Goal: Task Accomplishment & Management: Manage account settings

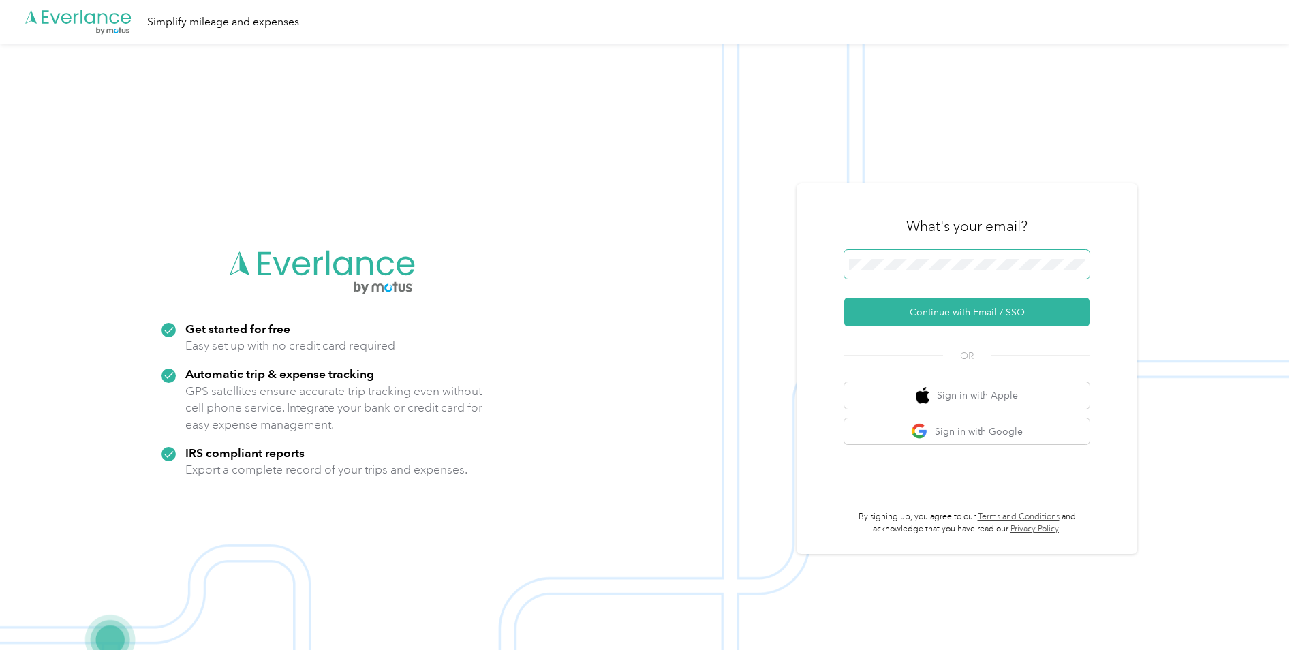
click at [953, 275] on span at bounding box center [966, 264] width 245 height 29
click at [950, 275] on span at bounding box center [966, 264] width 245 height 29
click at [944, 316] on button "Continue with Email / SSO" at bounding box center [966, 312] width 245 height 29
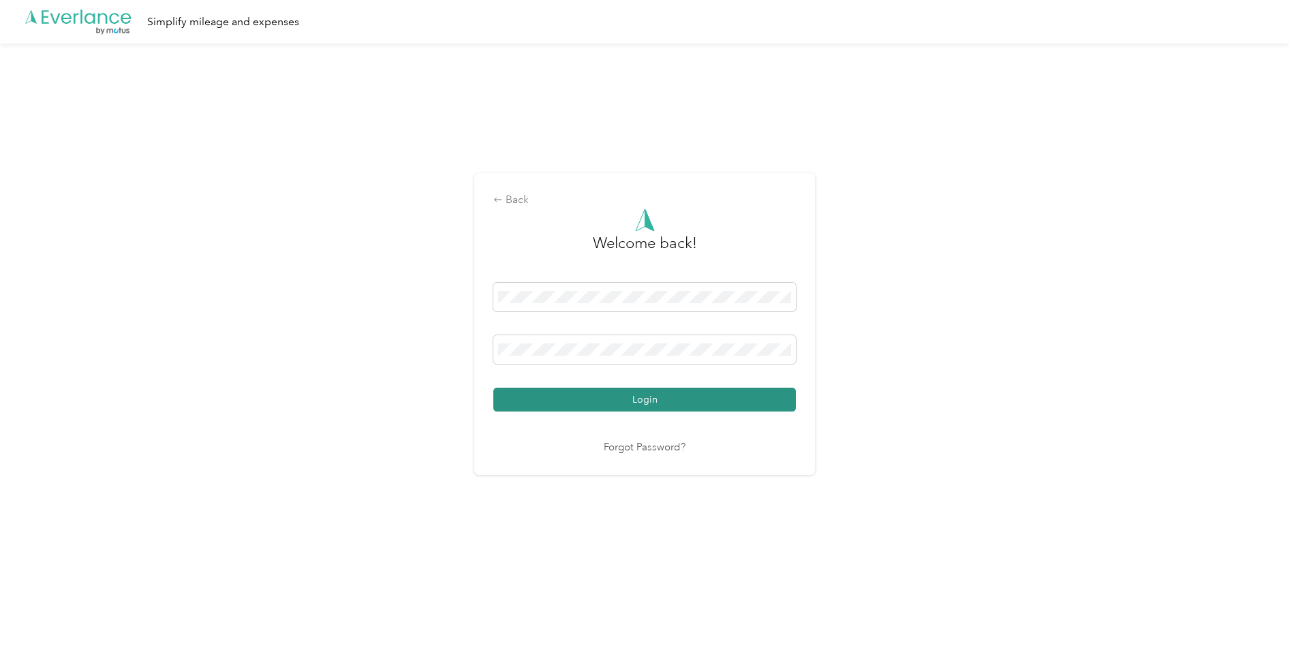
click at [658, 400] on button "Login" at bounding box center [644, 400] width 302 height 24
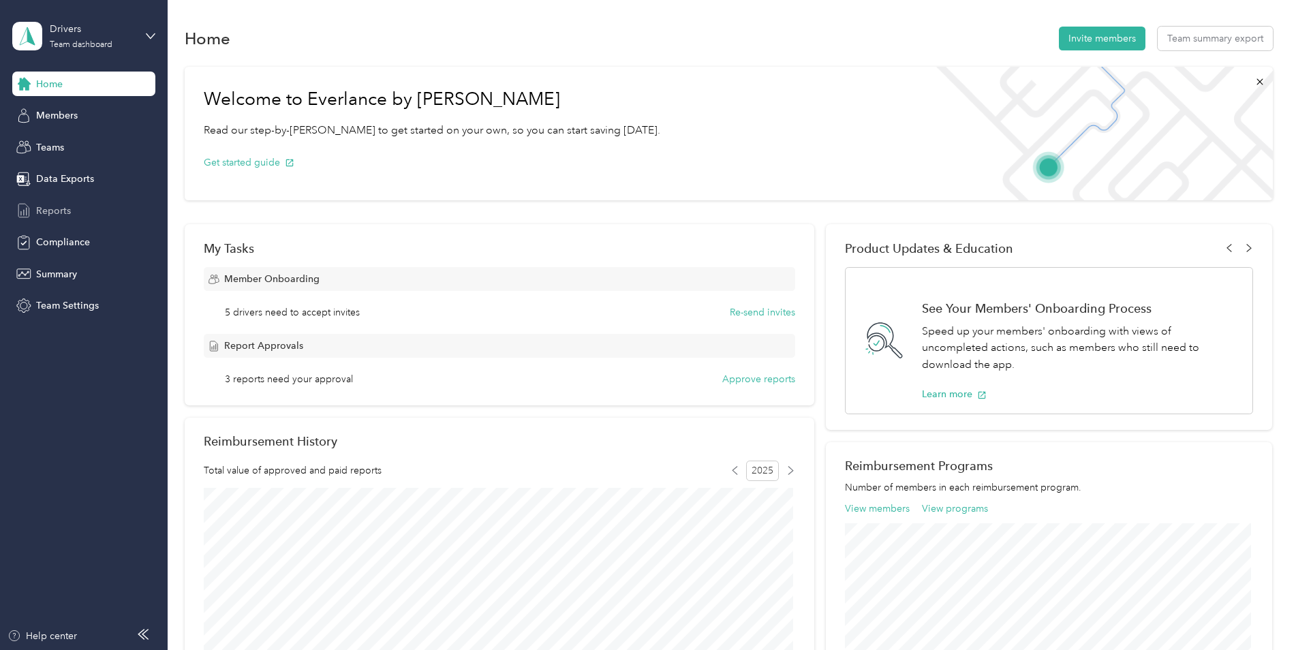
click at [55, 213] on span "Reports" at bounding box center [53, 211] width 35 height 14
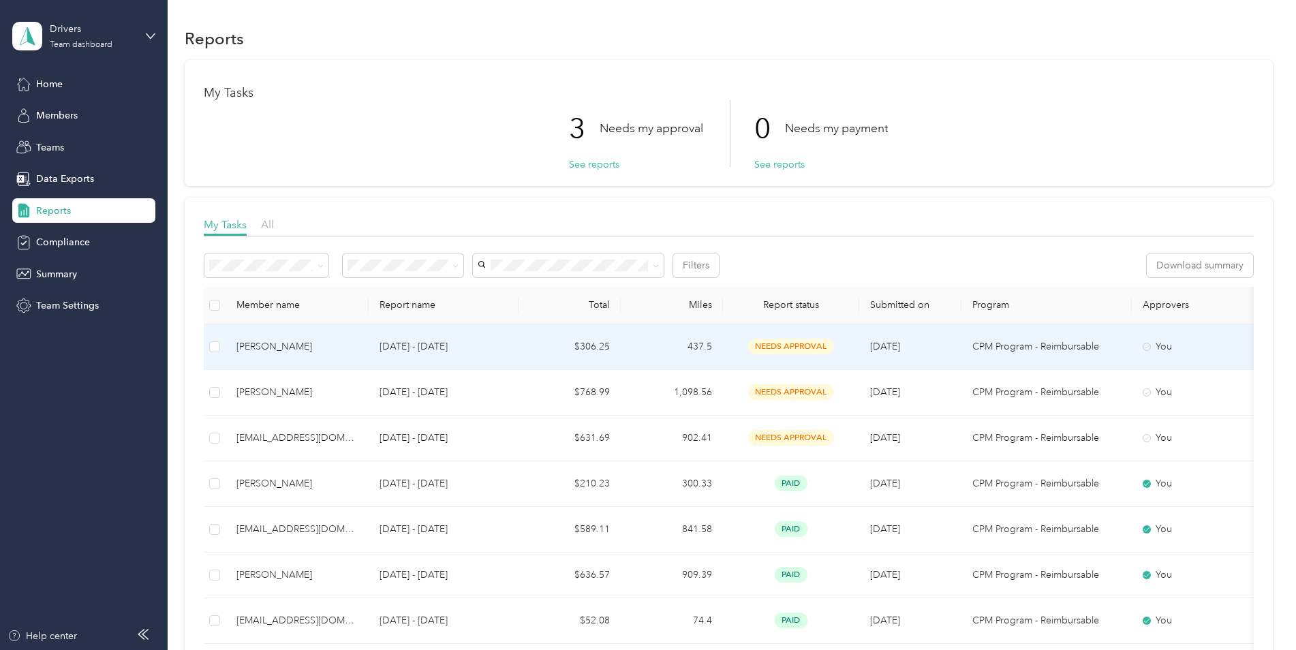
click at [294, 334] on td "[PERSON_NAME]" at bounding box center [296, 347] width 143 height 46
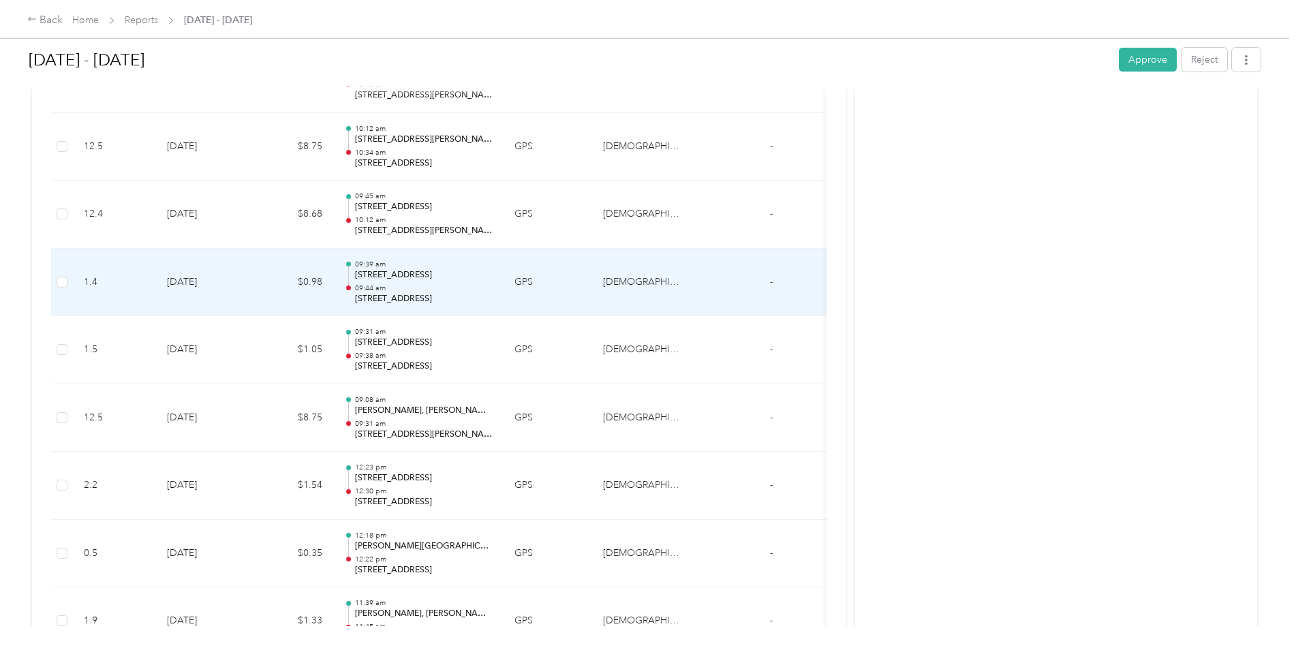
scroll to position [3429, 0]
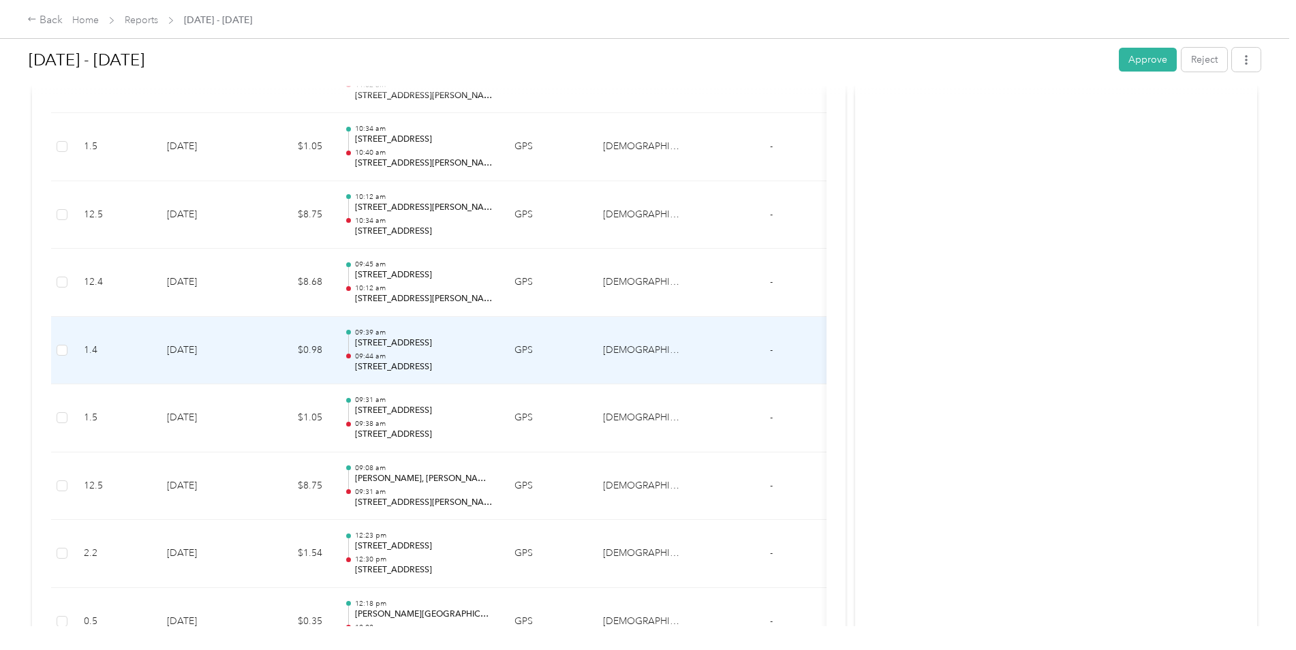
click at [447, 337] on p "[STREET_ADDRESS]" at bounding box center [424, 343] width 138 height 12
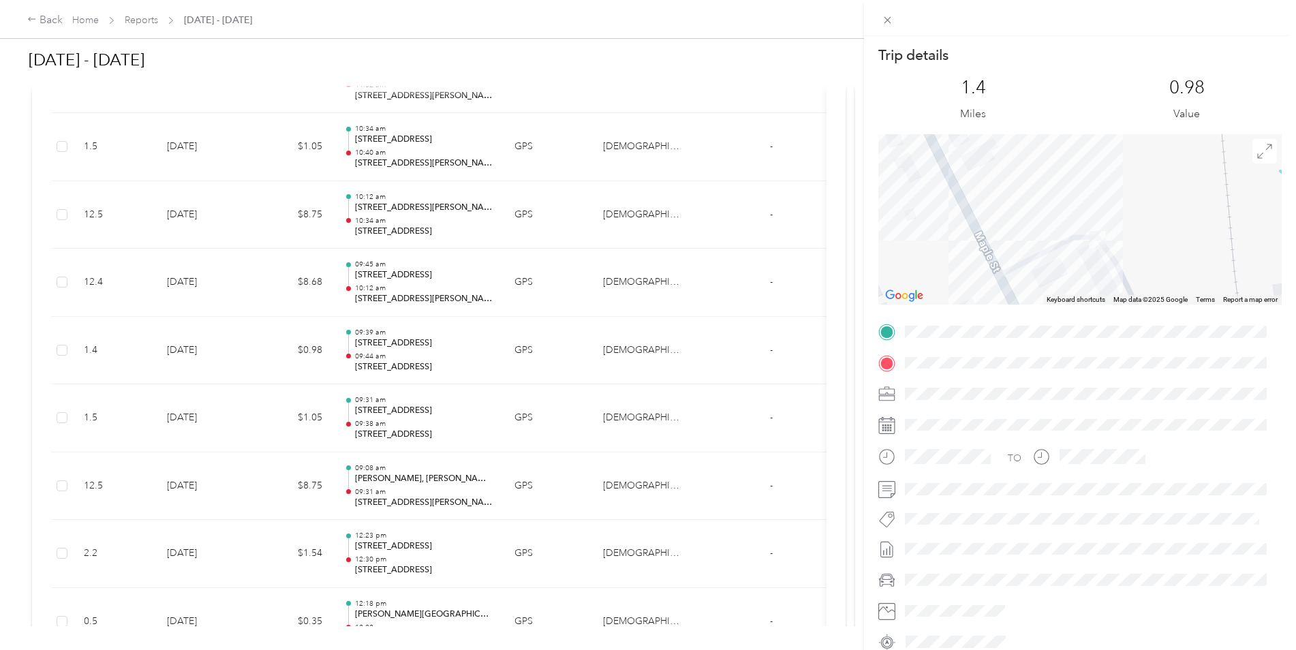
drag, startPoint x: 1108, startPoint y: 244, endPoint x: 1108, endPoint y: 136, distance: 107.6
click at [1108, 136] on div at bounding box center [1079, 219] width 403 height 170
click at [381, 217] on div "Trip details This trip cannot be edited because it is either under review, appr…" at bounding box center [648, 325] width 1296 height 650
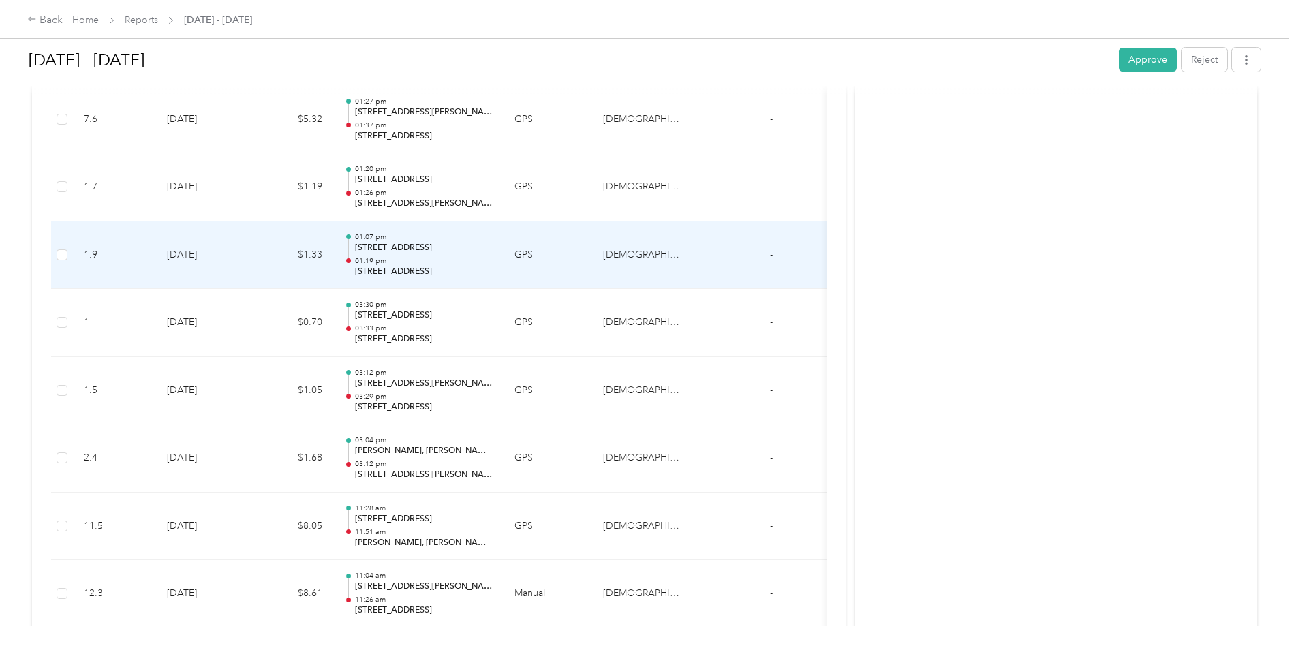
scroll to position [2816, 0]
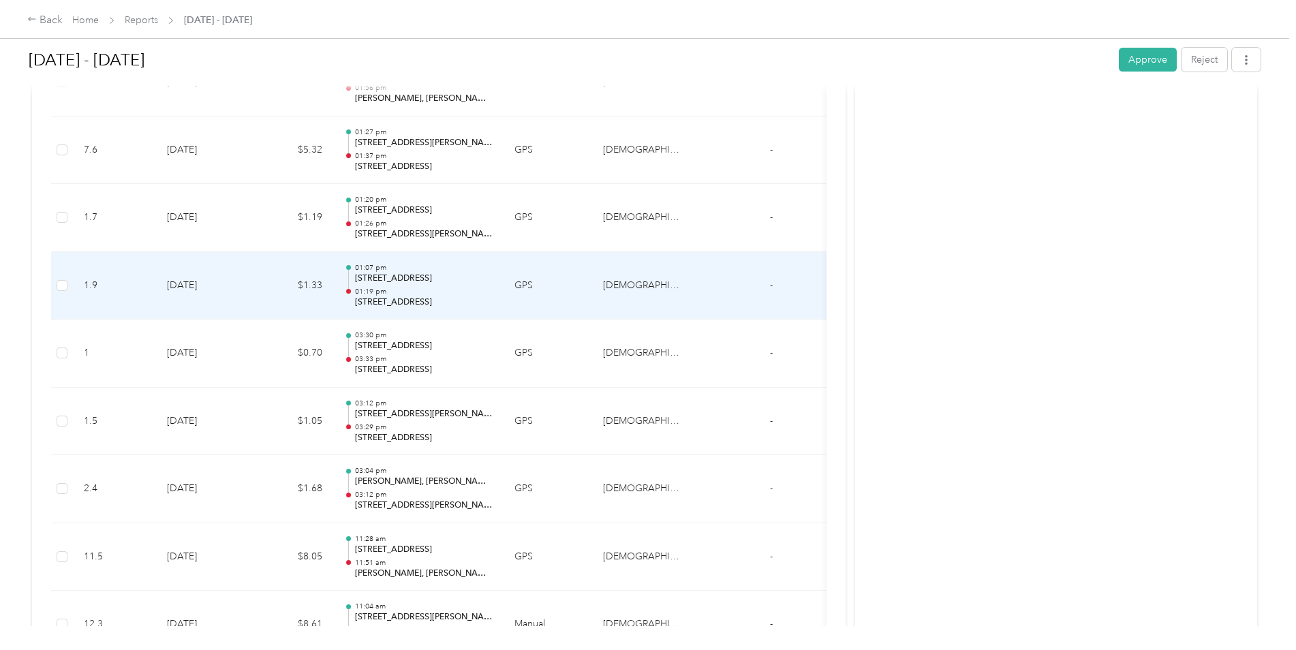
click at [467, 266] on p "01:07 pm" at bounding box center [424, 268] width 138 height 10
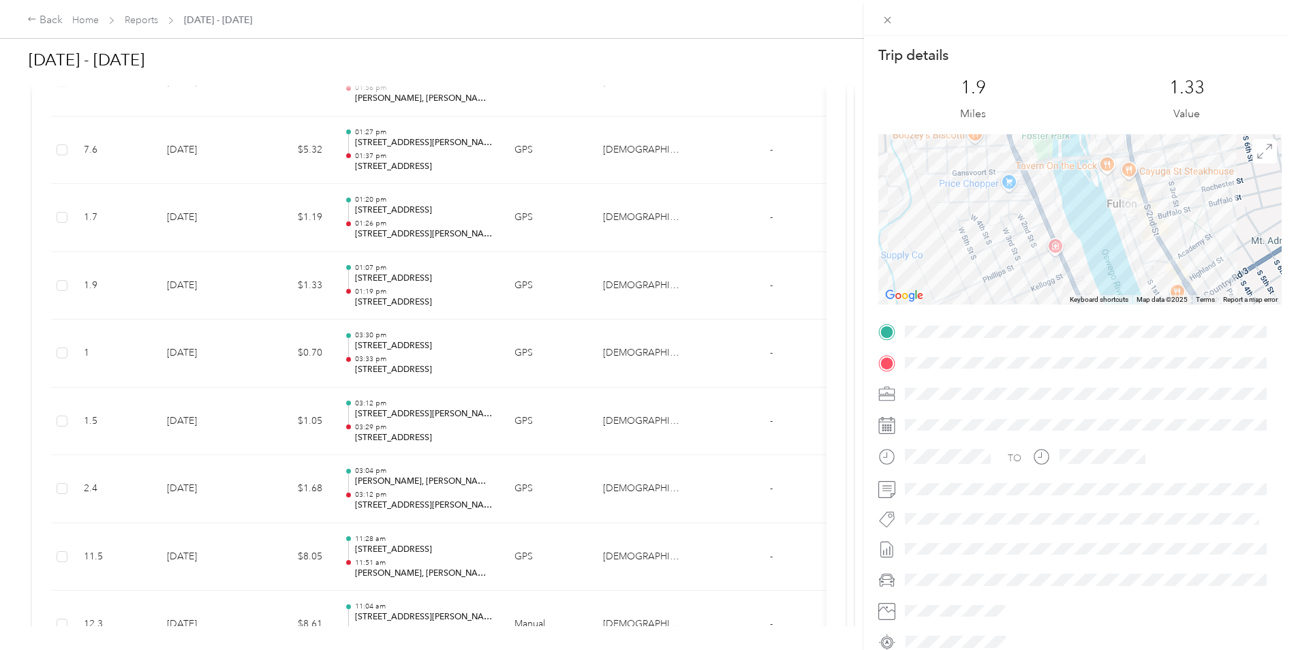
drag, startPoint x: 1164, startPoint y: 214, endPoint x: 1001, endPoint y: 235, distance: 164.9
click at [1001, 235] on div at bounding box center [1079, 219] width 403 height 170
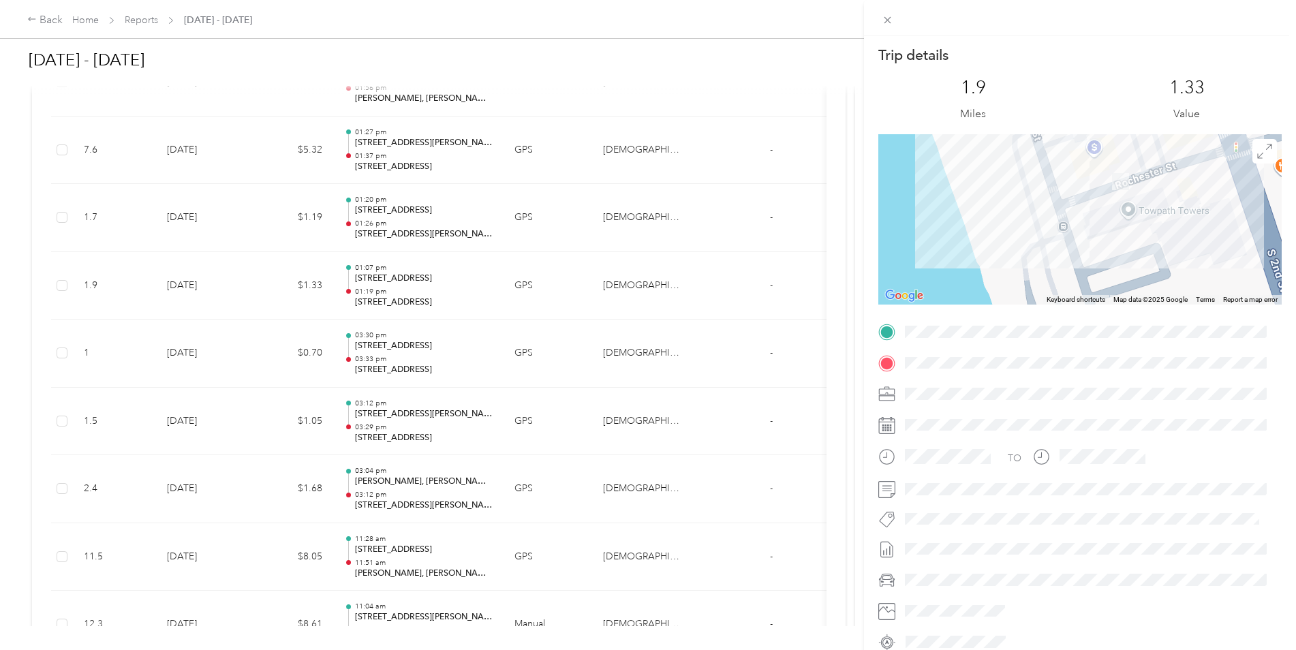
click at [394, 259] on div "Trip details This trip cannot be edited because it is either under review, appr…" at bounding box center [648, 325] width 1296 height 650
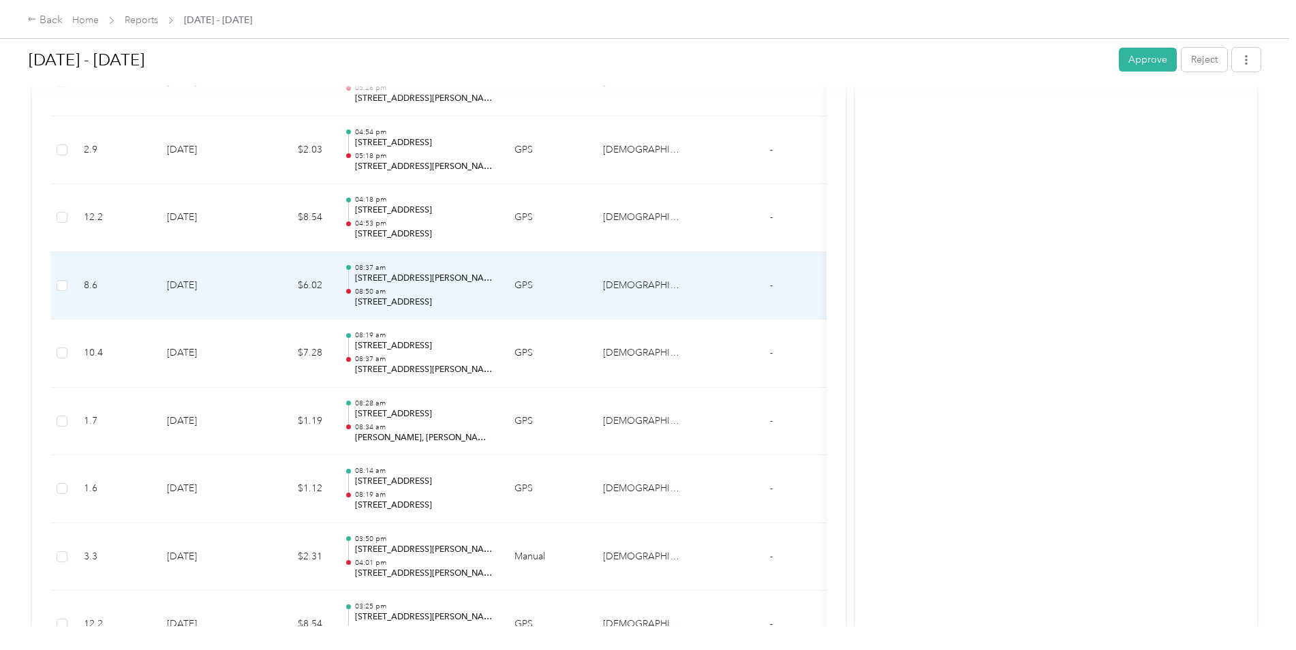
scroll to position [2134, 0]
click at [423, 287] on p "[STREET_ADDRESS][PERSON_NAME]" at bounding box center [424, 282] width 138 height 12
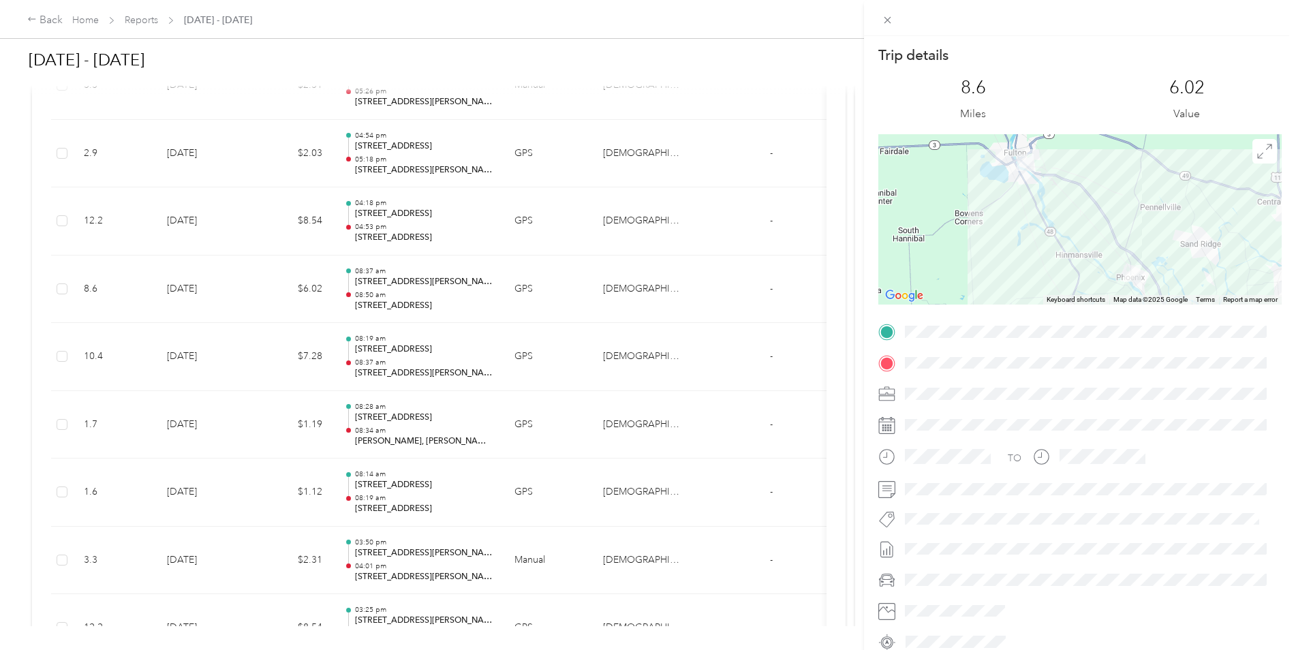
click at [421, 283] on div "Trip details This trip cannot be edited because it is either under review, appr…" at bounding box center [648, 325] width 1296 height 650
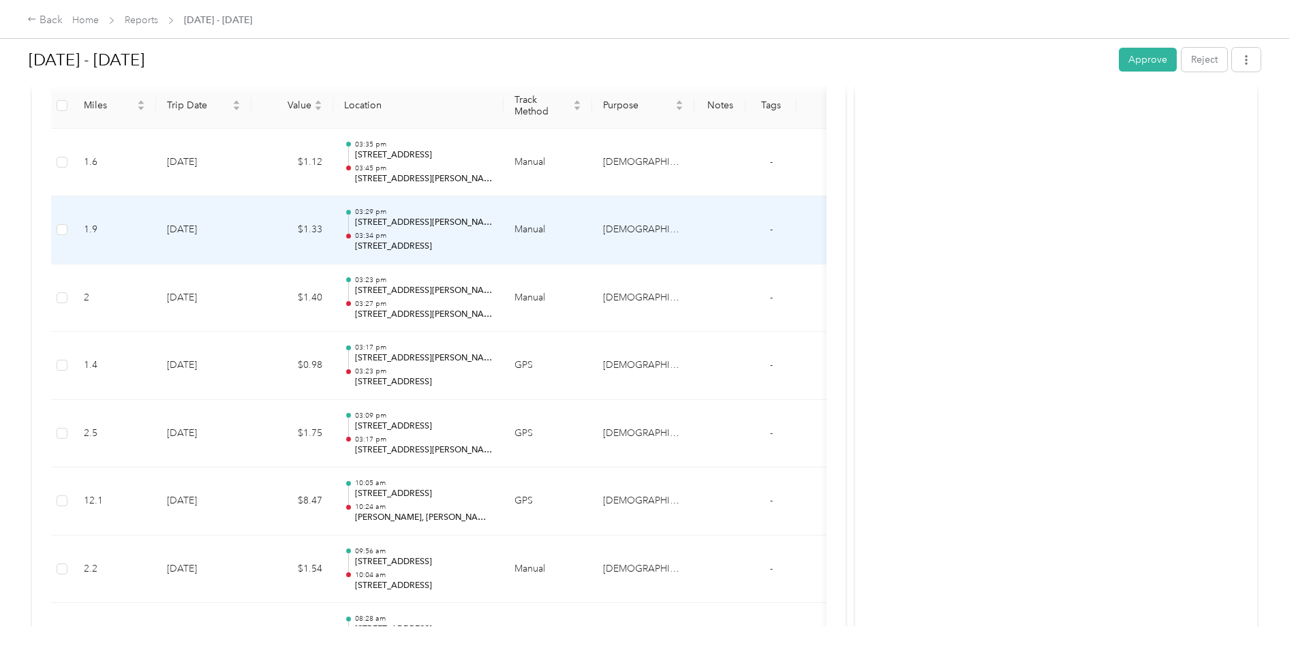
scroll to position [295, 0]
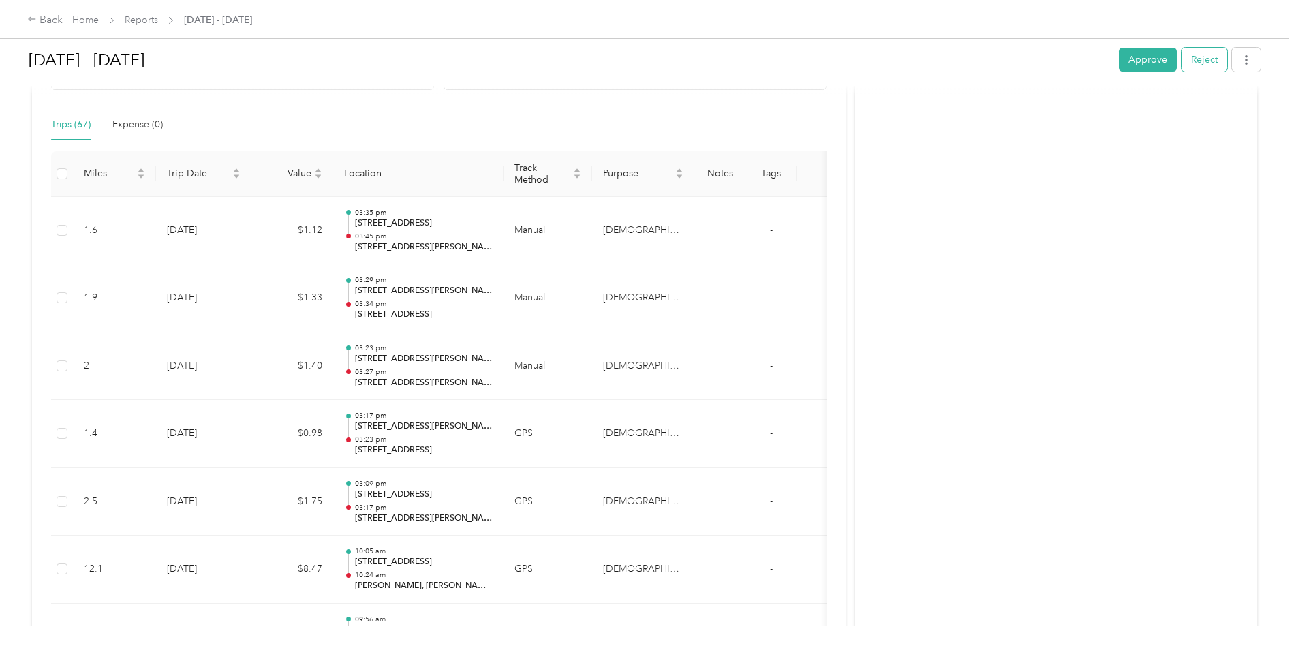
click at [1217, 50] on button "Reject" at bounding box center [1204, 60] width 46 height 24
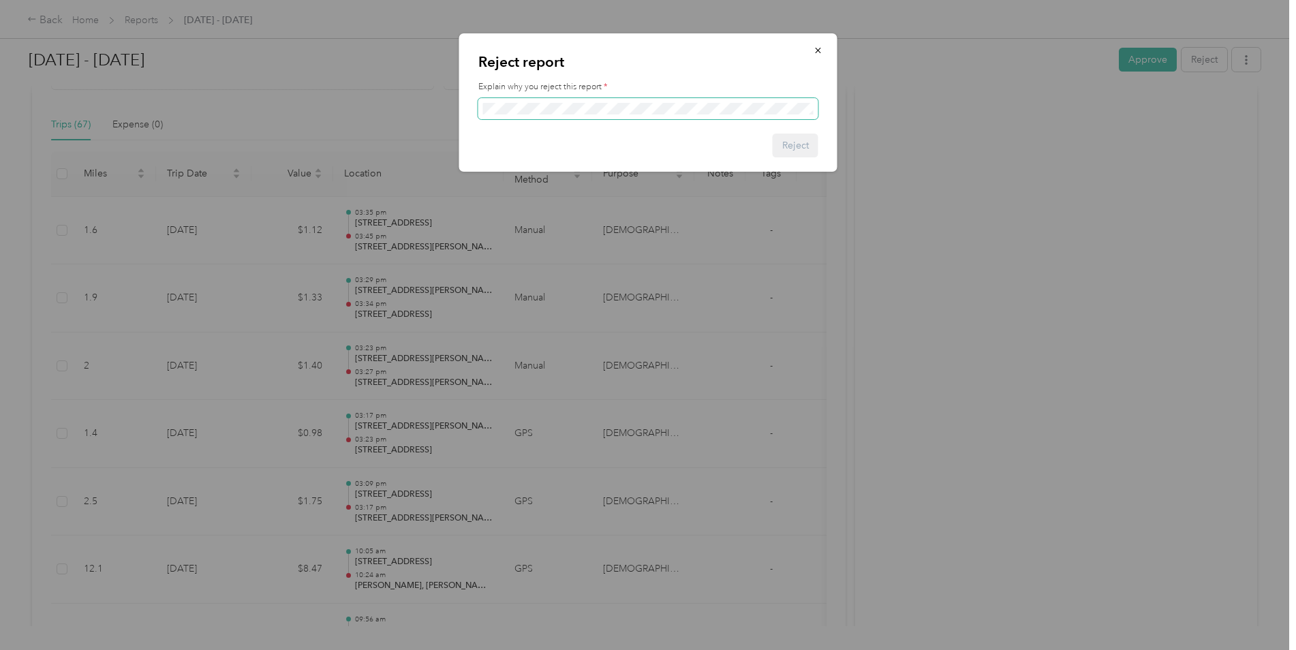
click at [585, 116] on span at bounding box center [648, 109] width 340 height 22
click at [794, 138] on button "Reject" at bounding box center [796, 146] width 46 height 24
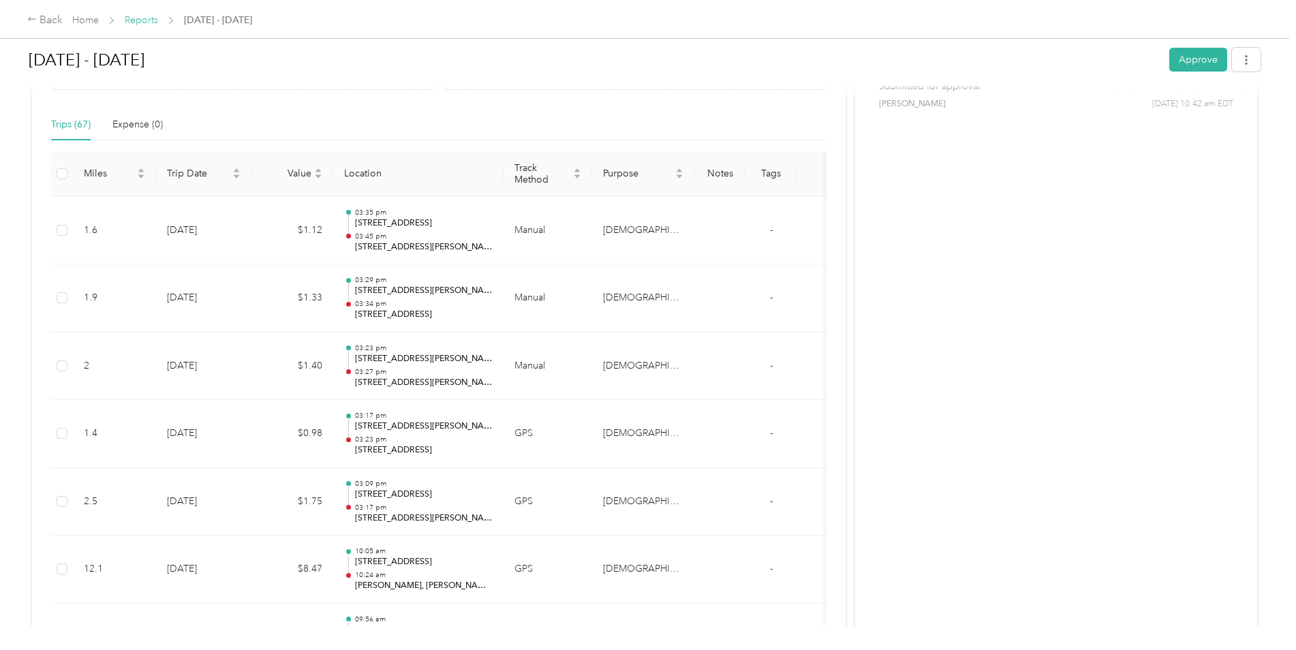
click at [138, 22] on link "Reports" at bounding box center [141, 20] width 33 height 12
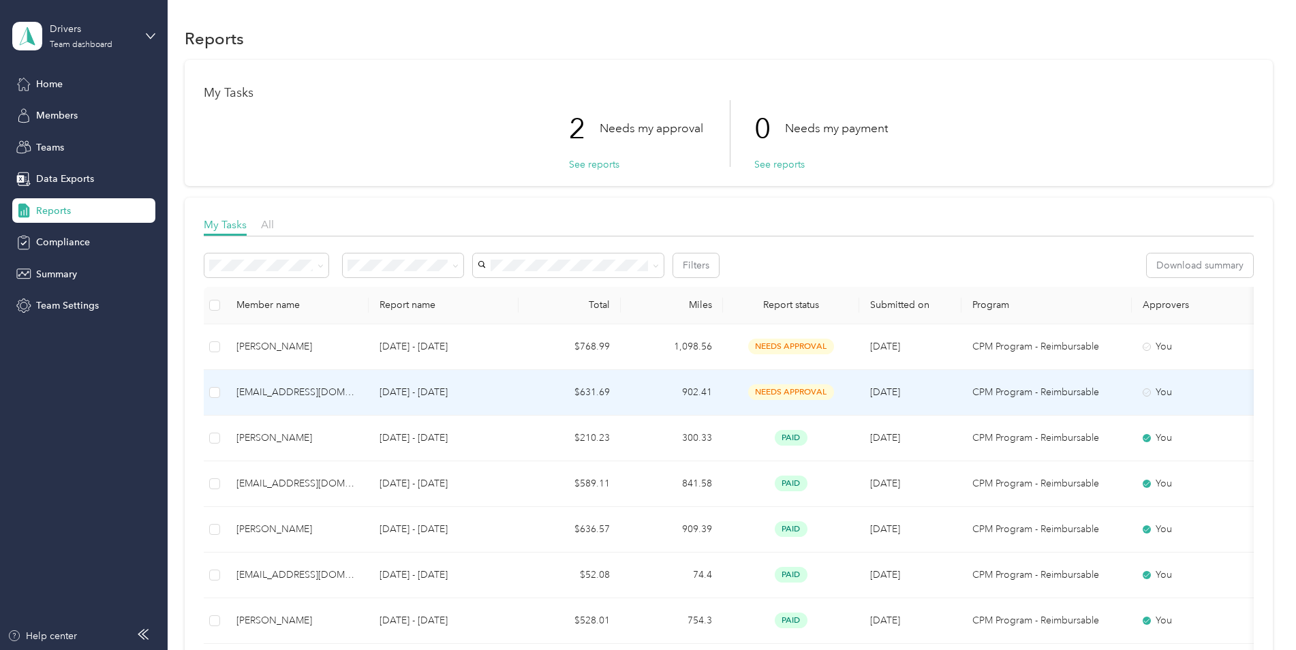
click at [377, 381] on td "[DATE] - [DATE]" at bounding box center [444, 393] width 150 height 46
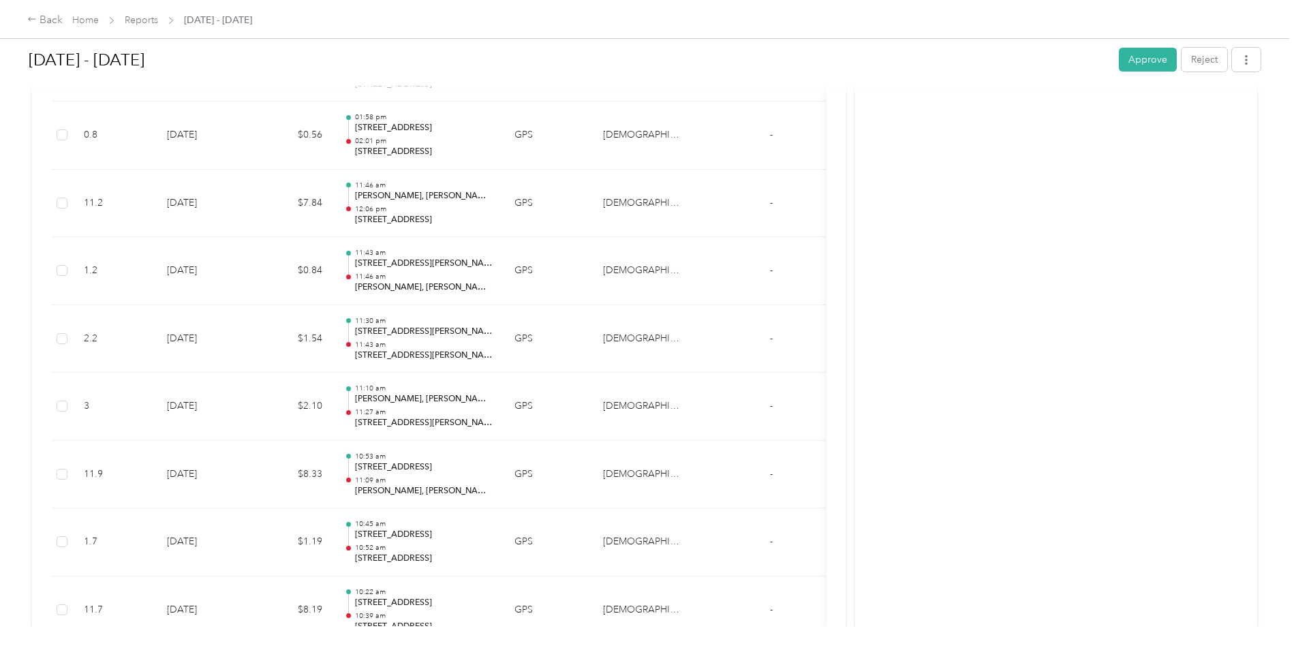
scroll to position [8179, 0]
